Goal: Learn about a topic

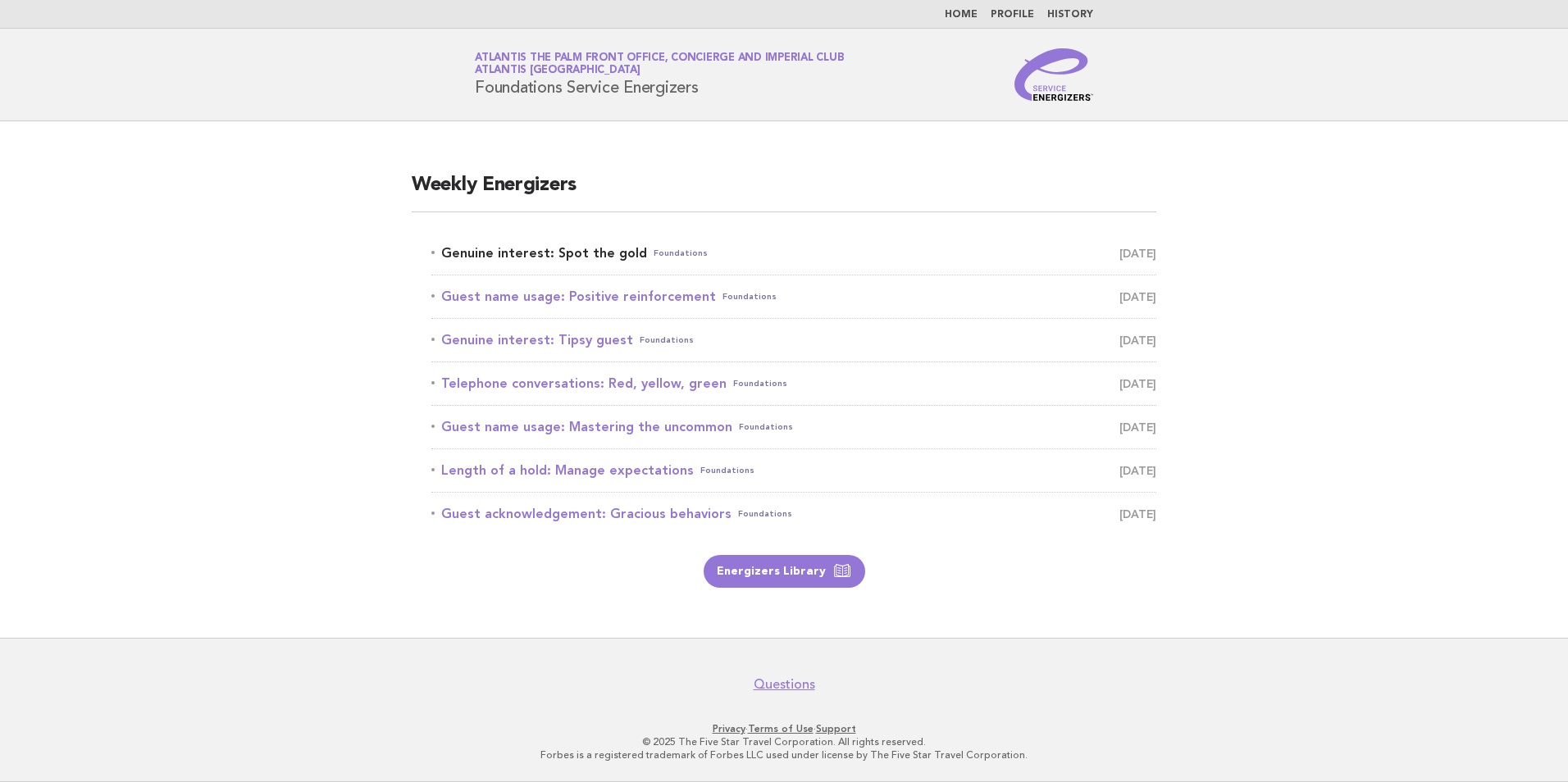
click at [583, 253] on link "Genuine interest: Spot the gold Foundations September 12" at bounding box center [793, 253] width 725 height 23
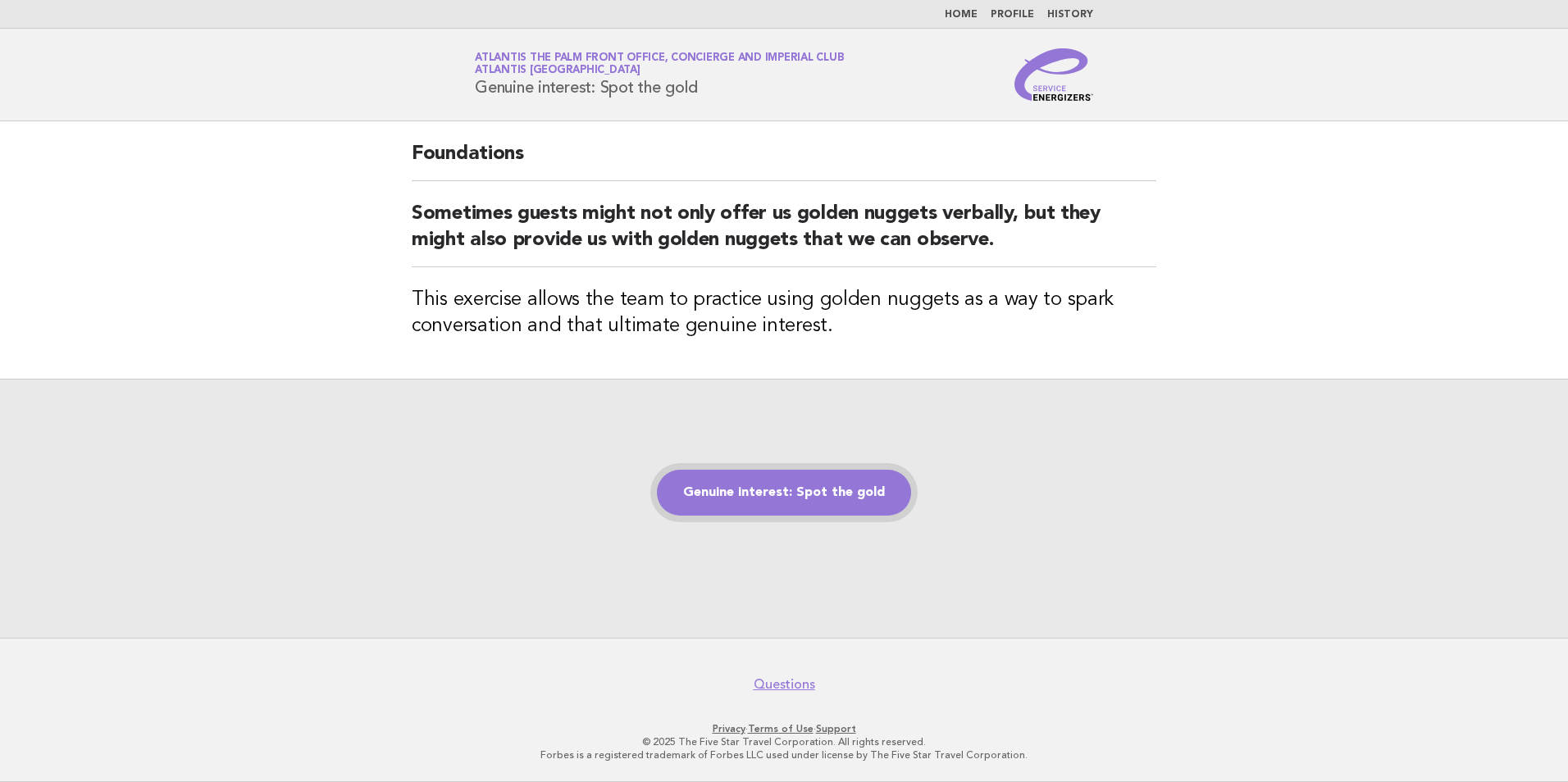
click at [759, 485] on link "Genuine interest: Spot the gold" at bounding box center [784, 492] width 254 height 46
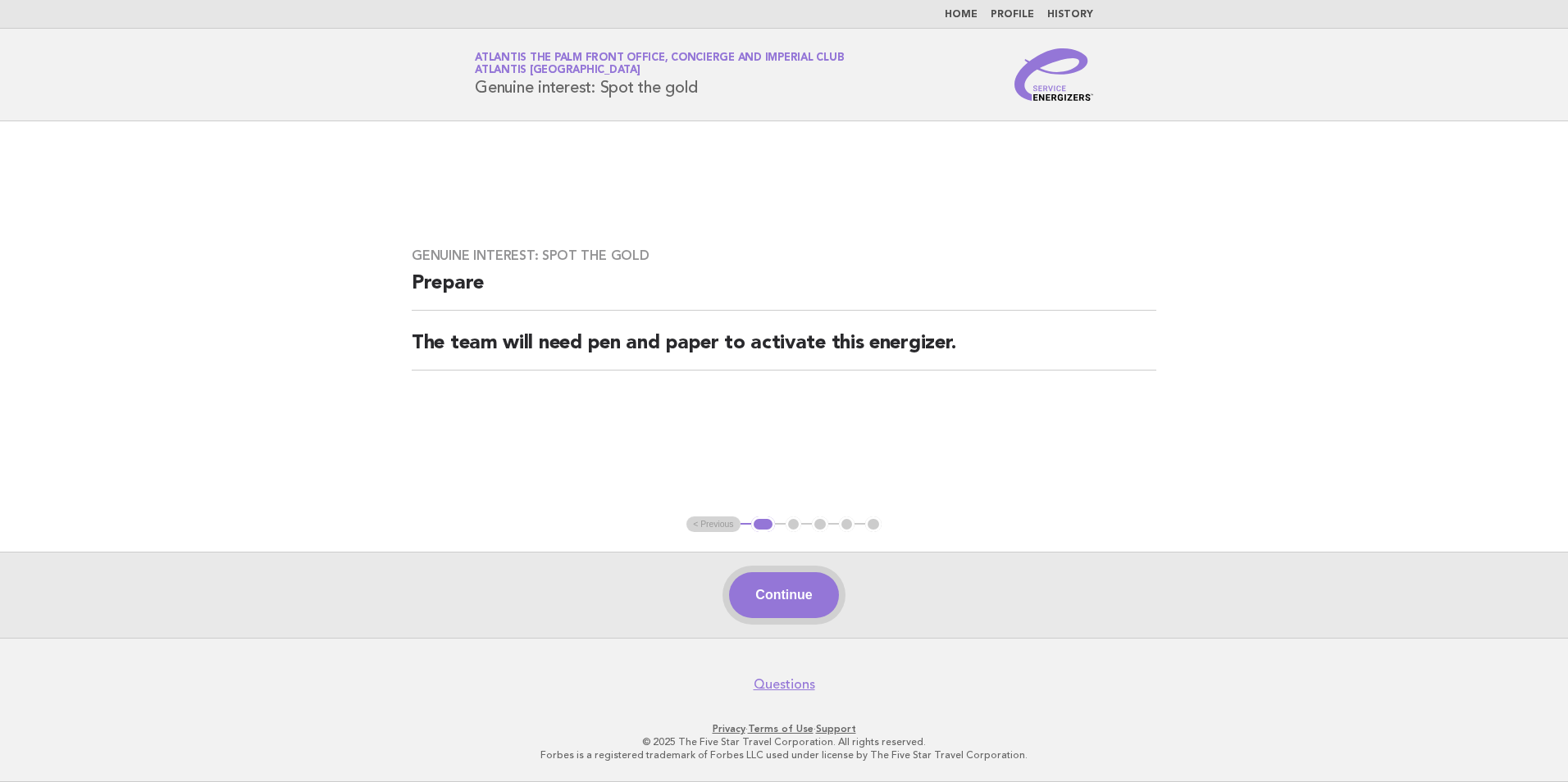
click at [822, 579] on button "Continue" at bounding box center [784, 595] width 109 height 46
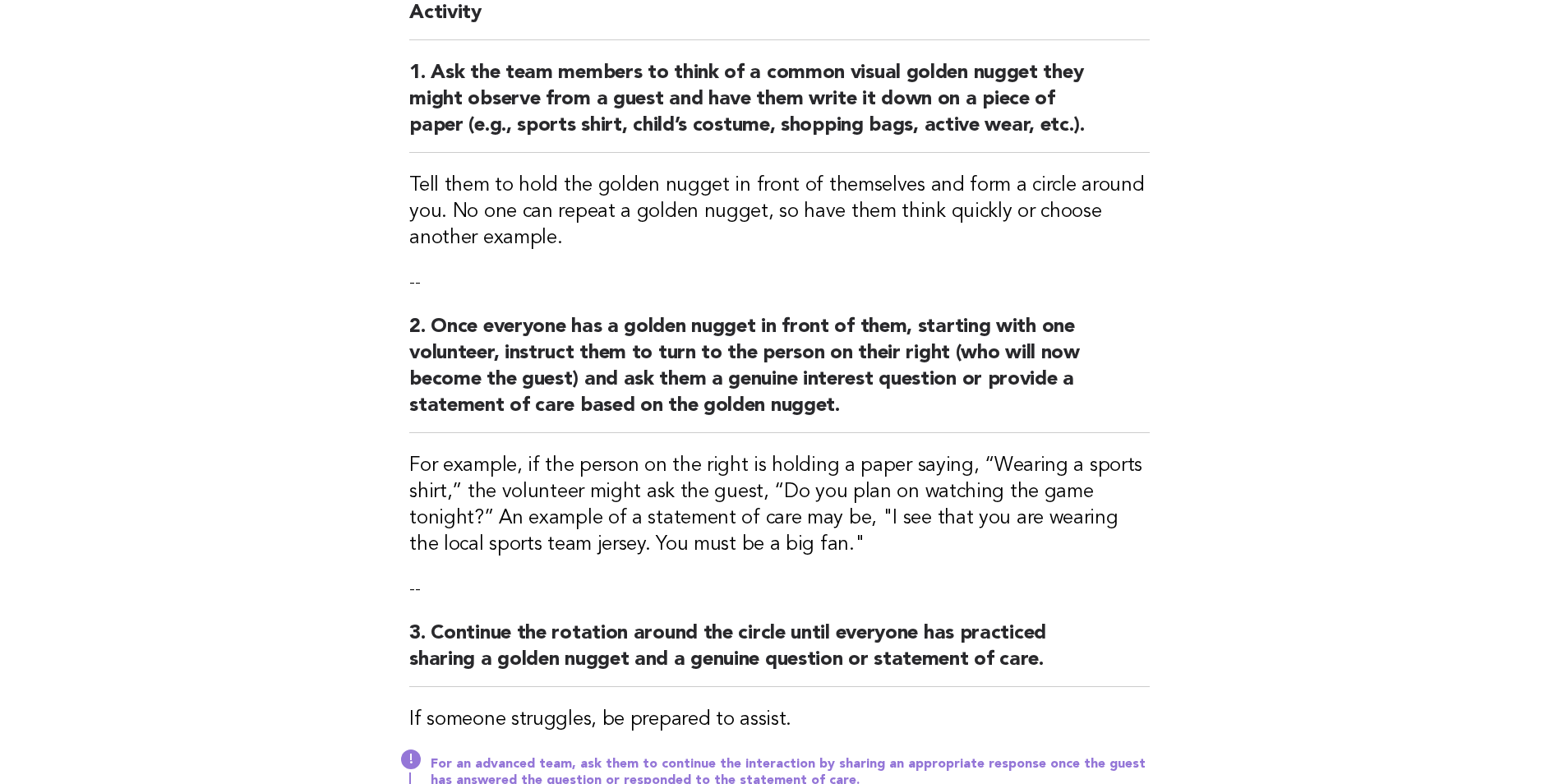
scroll to position [328, 0]
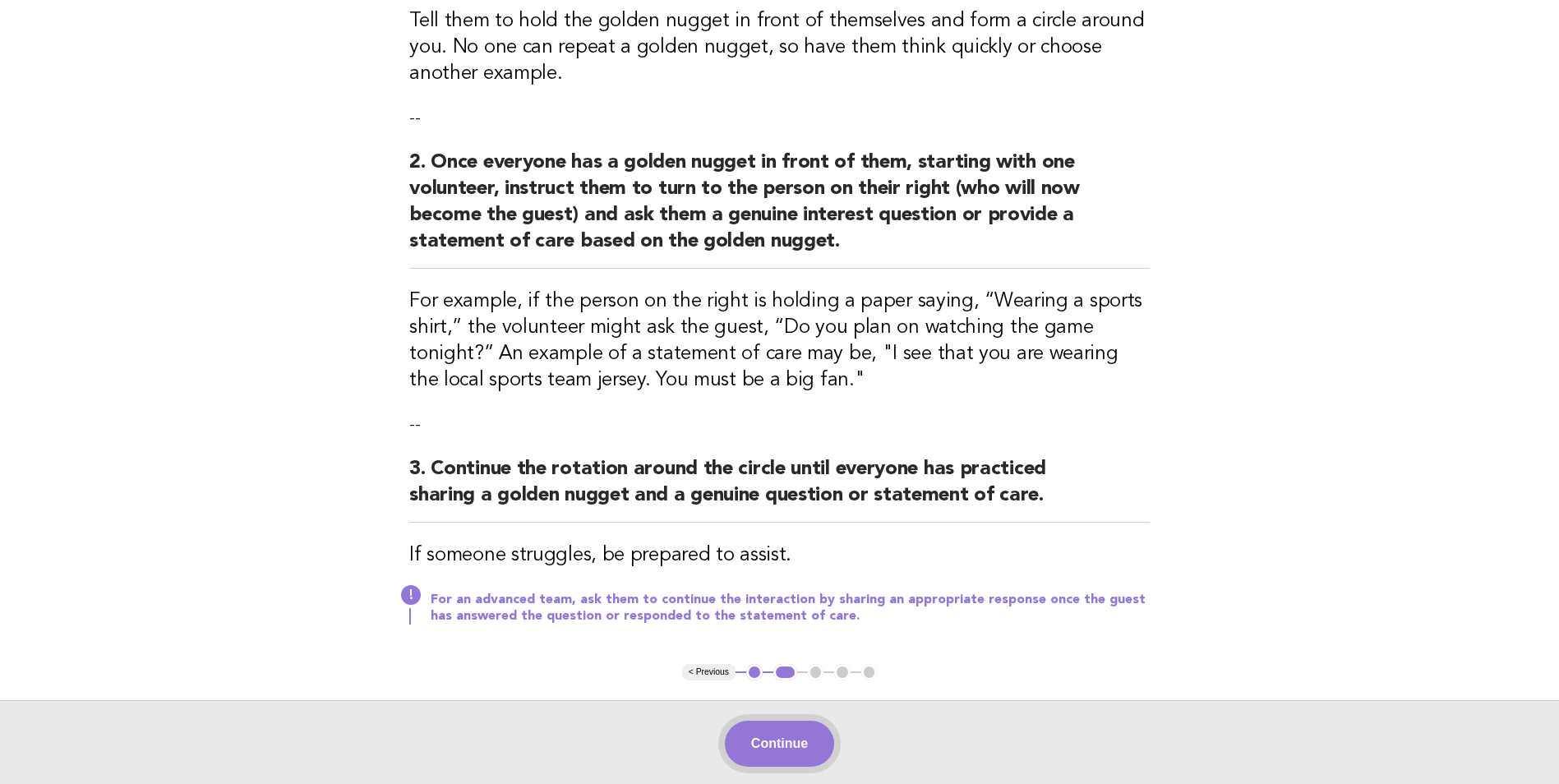
click at [771, 735] on button "Continue" at bounding box center [780, 743] width 110 height 46
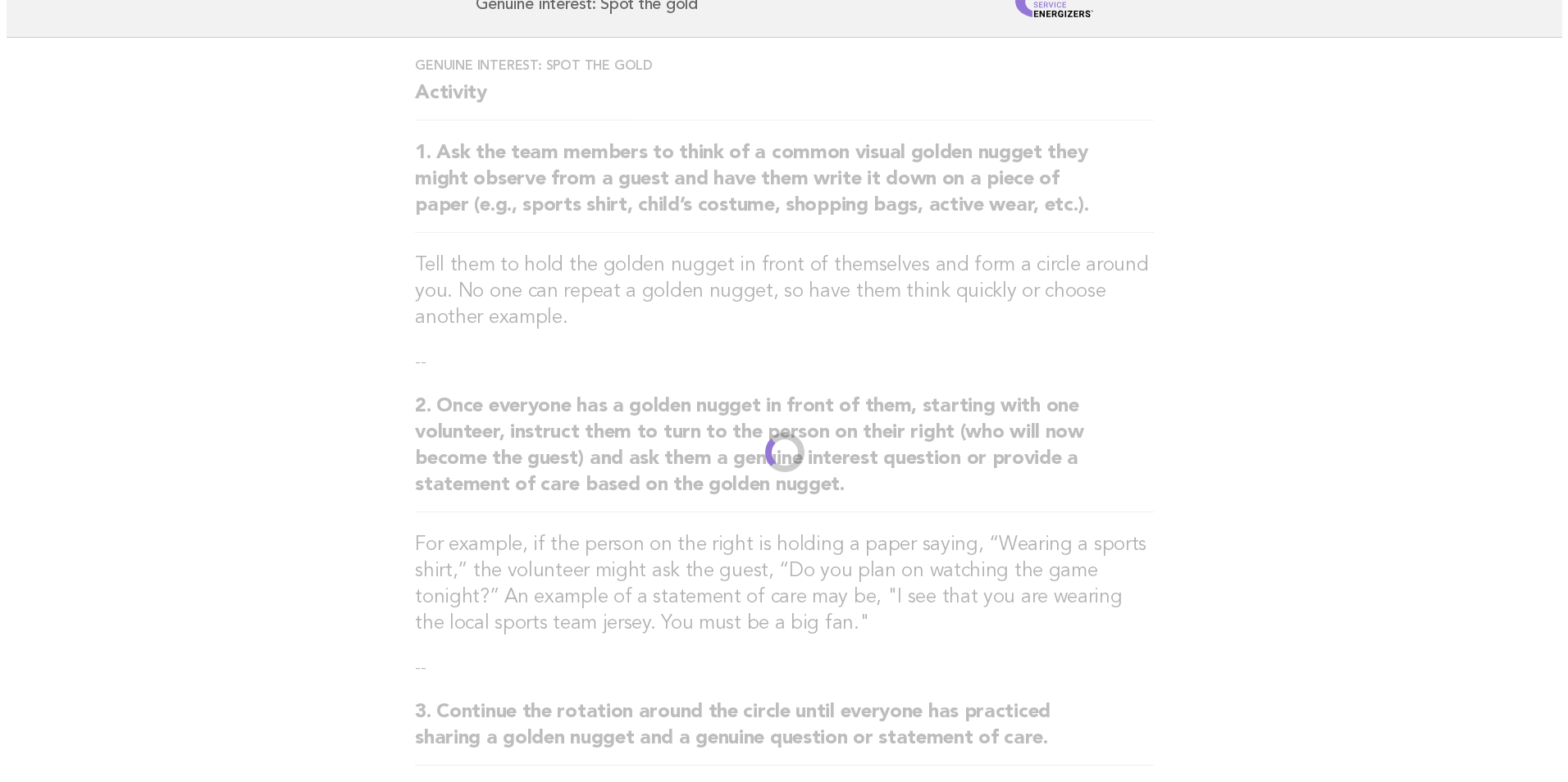
scroll to position [0, 0]
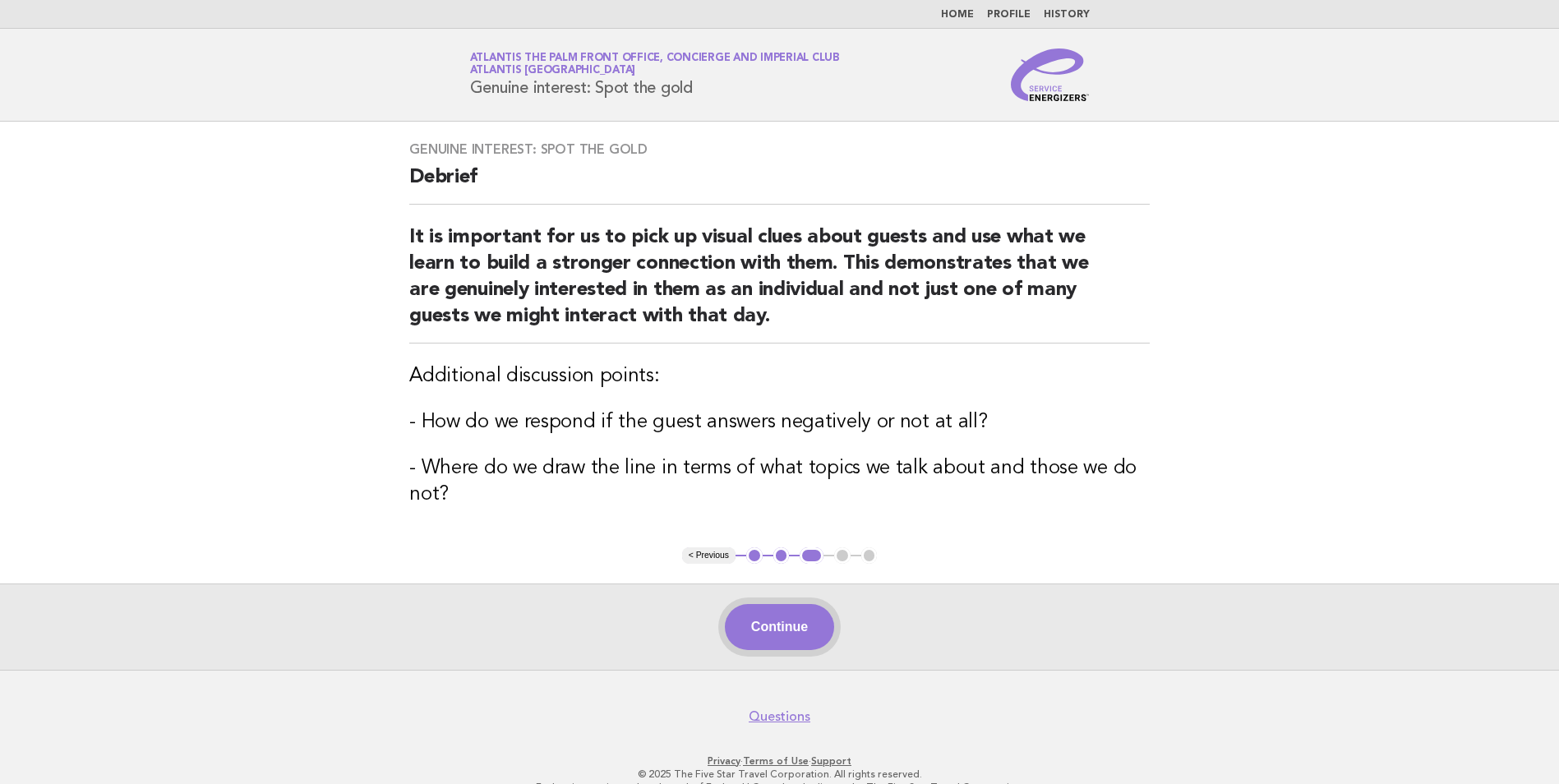
click at [771, 636] on button "Continue" at bounding box center [780, 627] width 110 height 46
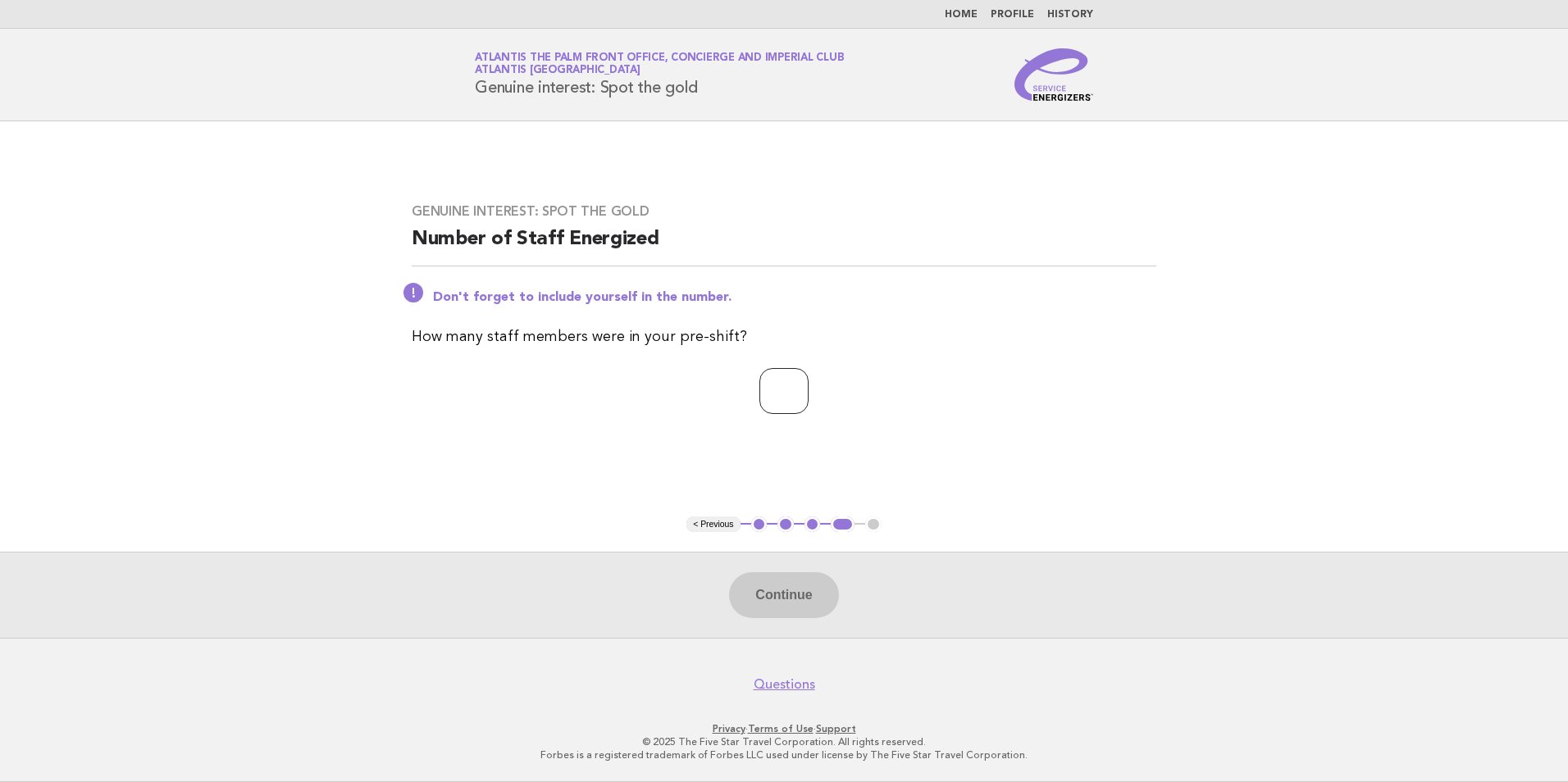
click at [765, 380] on input "number" at bounding box center [784, 391] width 49 height 46
type input "*"
click at [785, 612] on button "Continue" at bounding box center [784, 595] width 109 height 46
